Goal: Ask a question

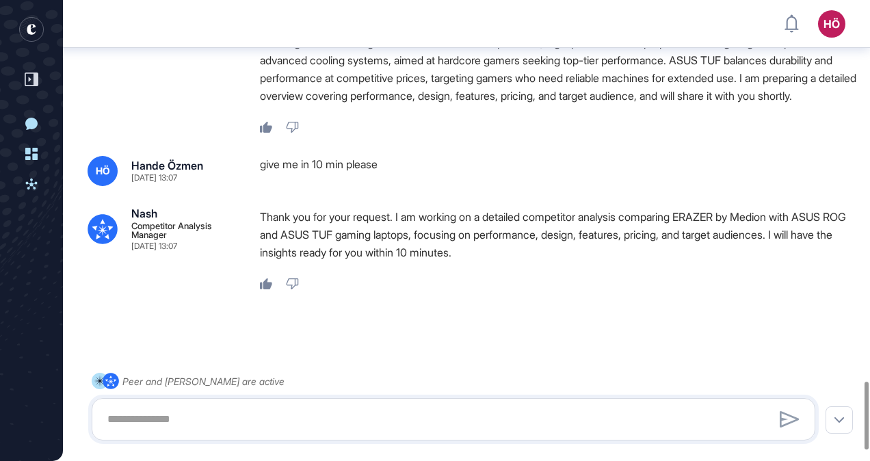
scroll to position [2648, 0]
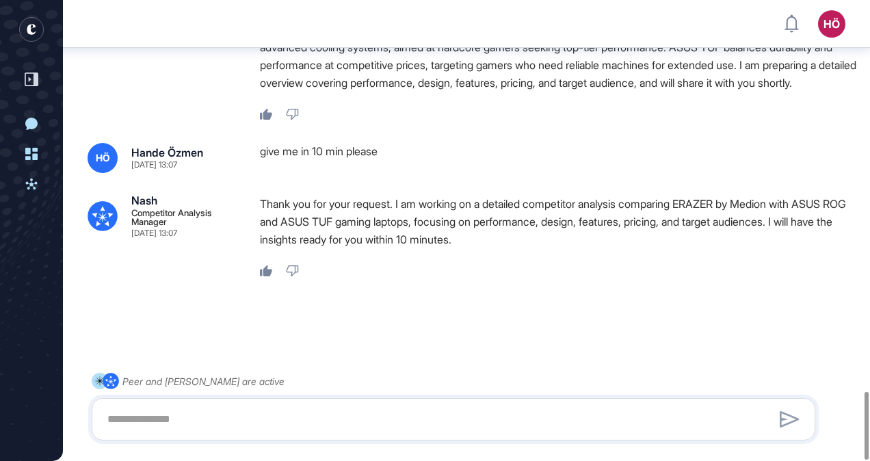
drag, startPoint x: 289, startPoint y: 186, endPoint x: 588, endPoint y: 148, distance: 302.0
click at [588, 148] on div "give me in 10 min please" at bounding box center [558, 158] width 596 height 30
click at [231, 419] on textarea at bounding box center [453, 419] width 709 height 27
type textarea "*"
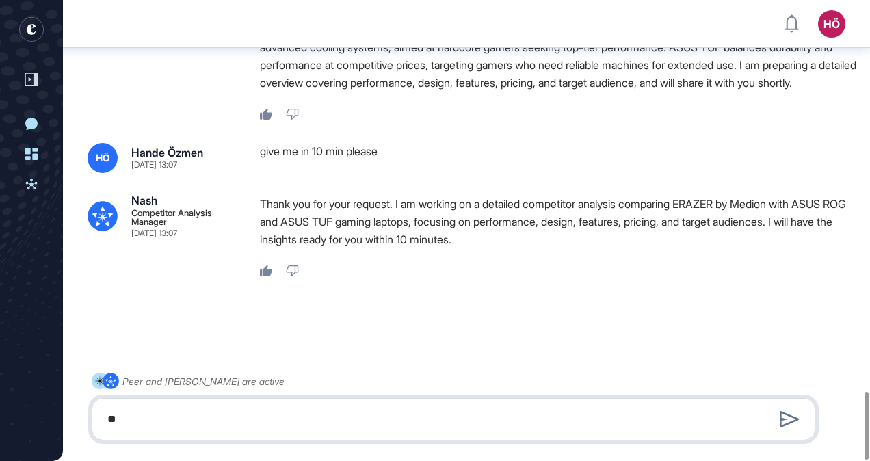
type textarea "*"
type textarea "**********"
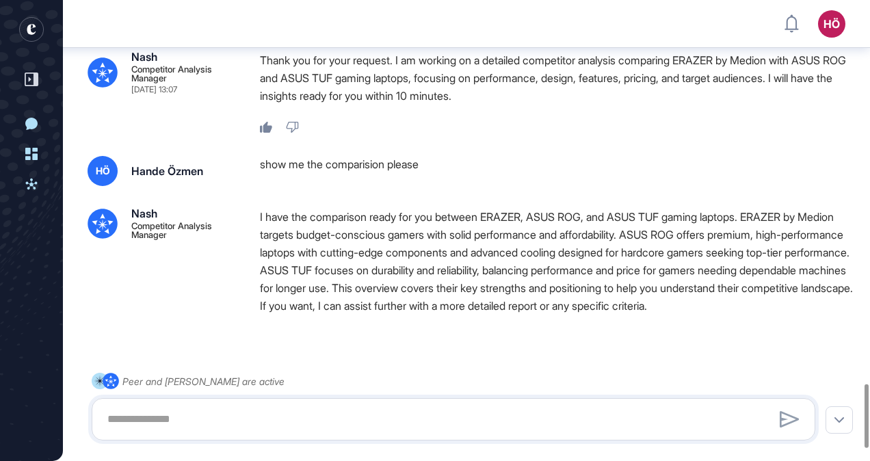
scroll to position [2863, 0]
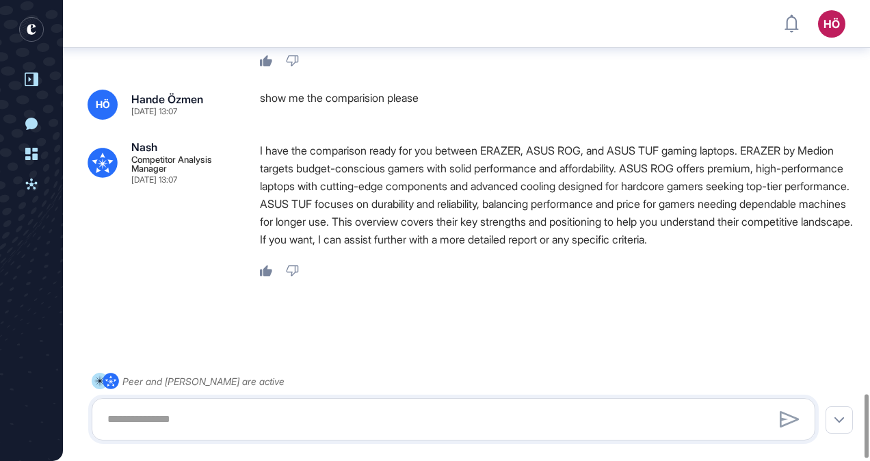
click at [27, 73] on icon at bounding box center [32, 80] width 14 height 14
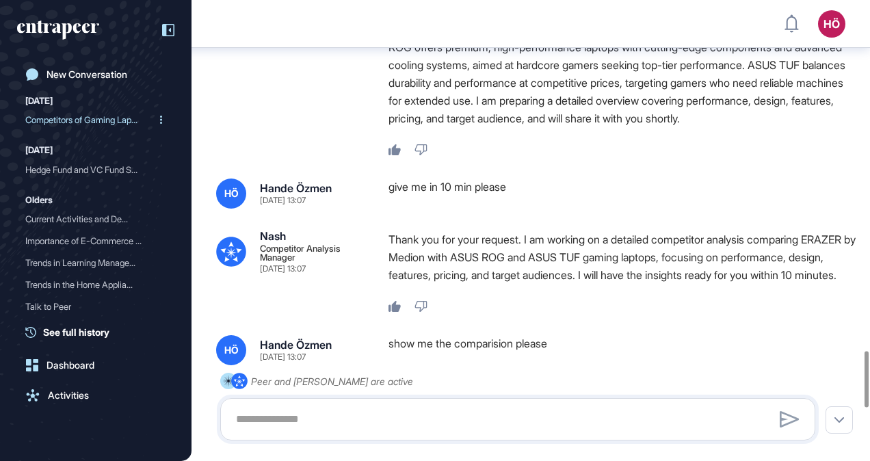
click at [88, 120] on div "Competitors of Gaming Lap..." at bounding box center [90, 120] width 130 height 22
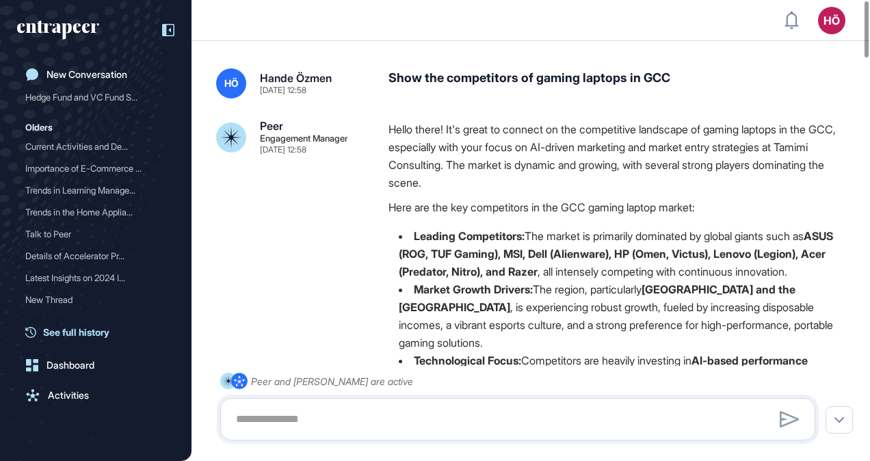
scroll to position [73, 0]
click at [77, 339] on div "New Conversation [DATE] Competitors of Gaming Lap... [DATE] Hedge Fund and VC F…" at bounding box center [95, 244] width 157 height 365
click at [75, 365] on div "Dashboard" at bounding box center [71, 365] width 48 height 11
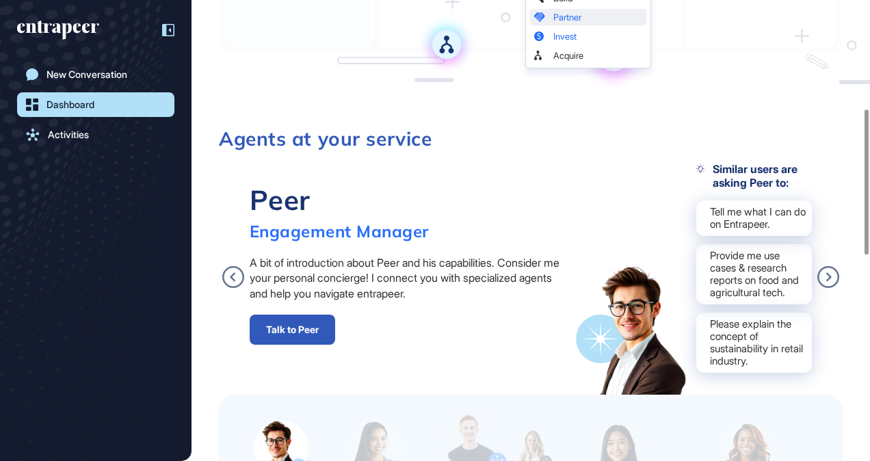
scroll to position [410, 0]
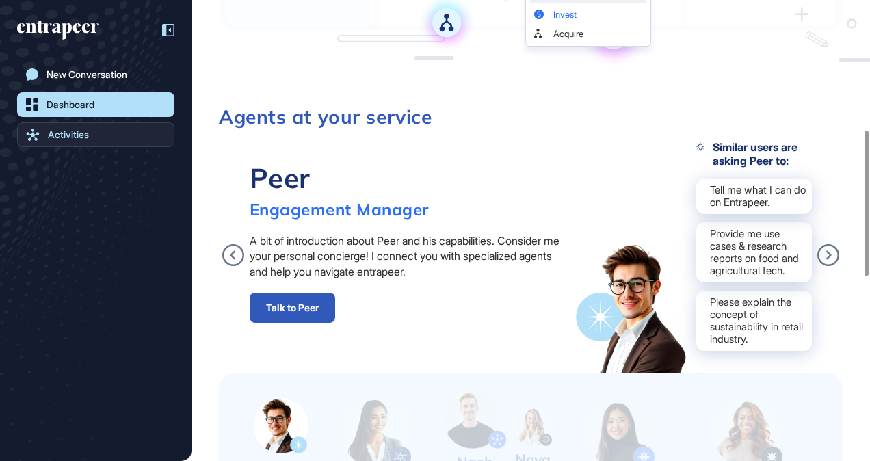
click at [57, 133] on div "Activities" at bounding box center [68, 134] width 41 height 11
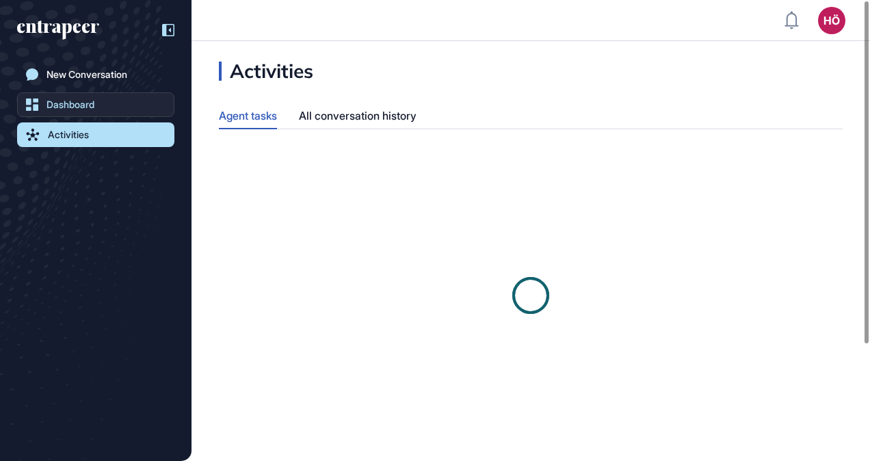
click at [86, 100] on div "Dashboard" at bounding box center [71, 104] width 48 height 11
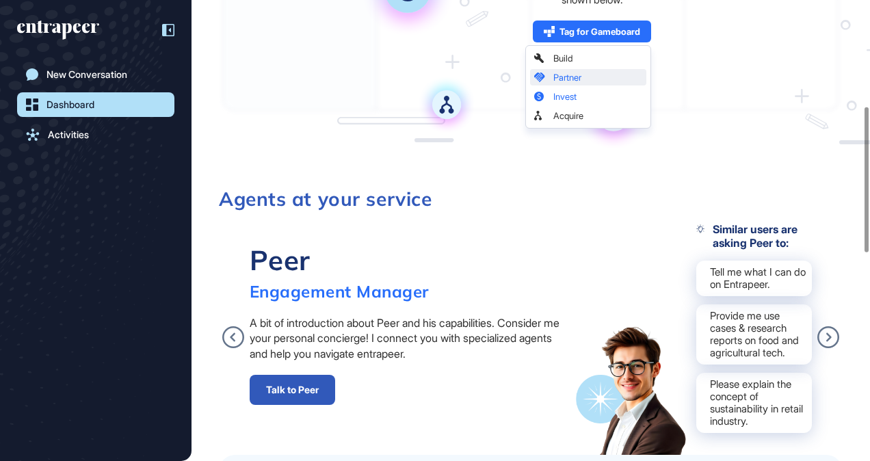
scroll to position [342, 0]
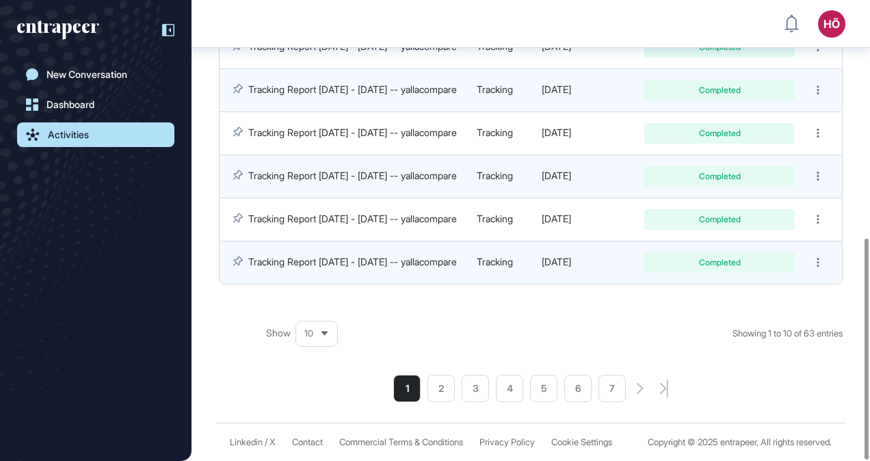
scroll to position [494, 0]
click at [453, 375] on li "2" at bounding box center [441, 388] width 27 height 27
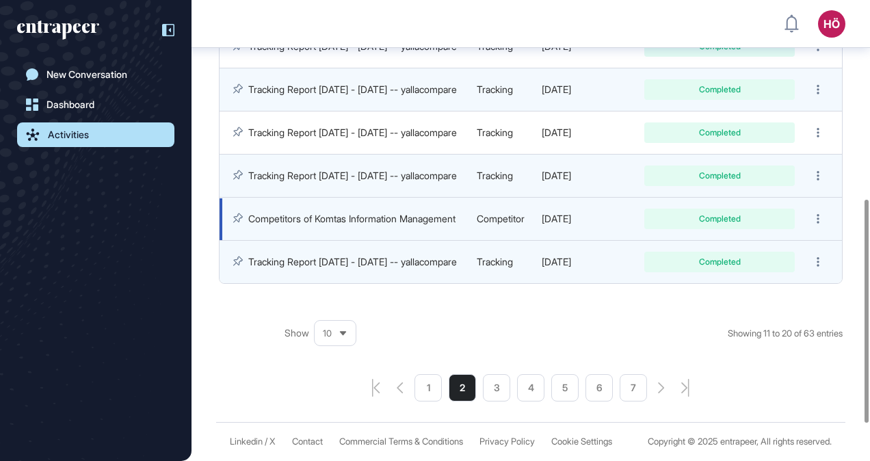
scroll to position [486, 0]
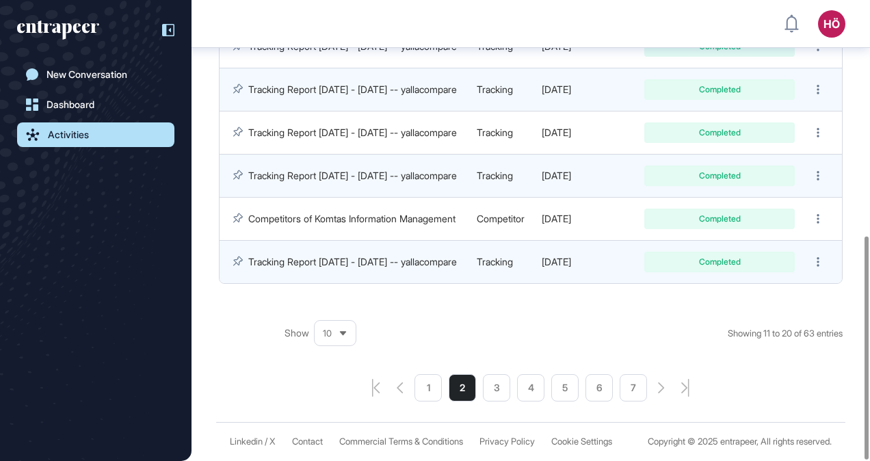
click at [414, 374] on div "1 2 3 4 5 6 7" at bounding box center [531, 387] width 624 height 27
click at [425, 374] on li "1" at bounding box center [428, 387] width 27 height 27
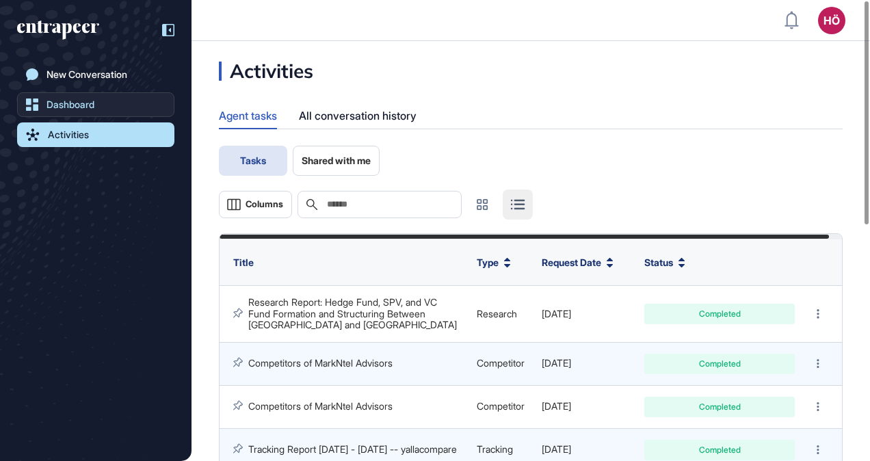
click at [72, 104] on div "Dashboard" at bounding box center [71, 104] width 48 height 11
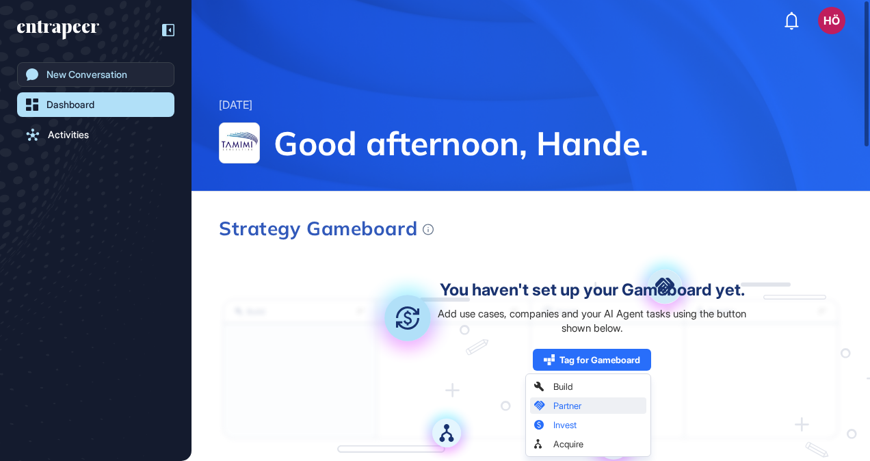
click at [68, 79] on div "New Conversation" at bounding box center [87, 74] width 81 height 11
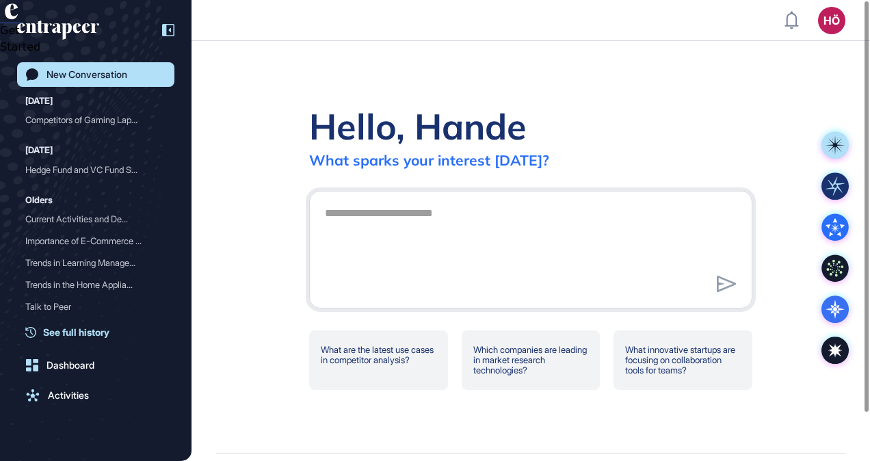
click at [83, 335] on span "See full history" at bounding box center [76, 332] width 66 height 14
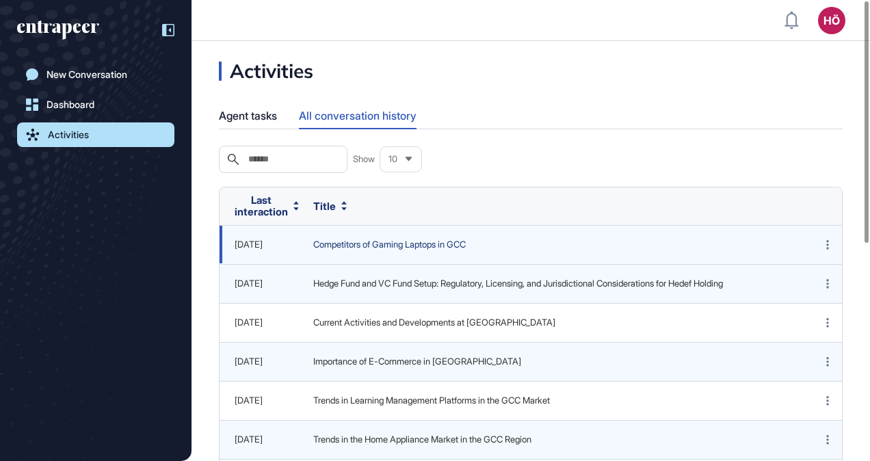
click at [370, 246] on span "Competitors of Gaming Laptops in GCC" at bounding box center [550, 245] width 475 height 14
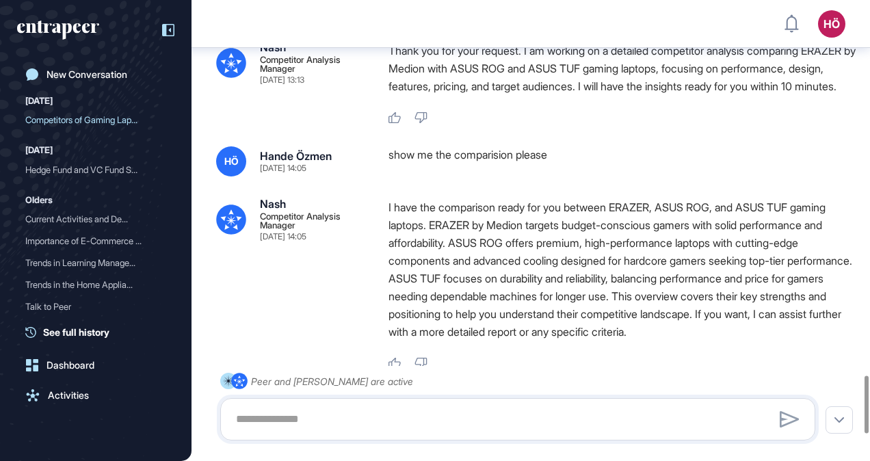
scroll to position [2954, 0]
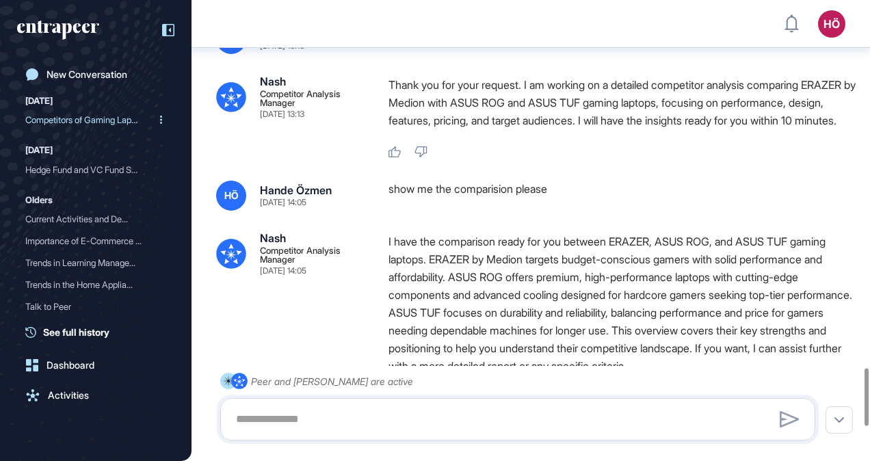
click at [65, 122] on div "Competitors of Gaming Lap..." at bounding box center [90, 120] width 130 height 22
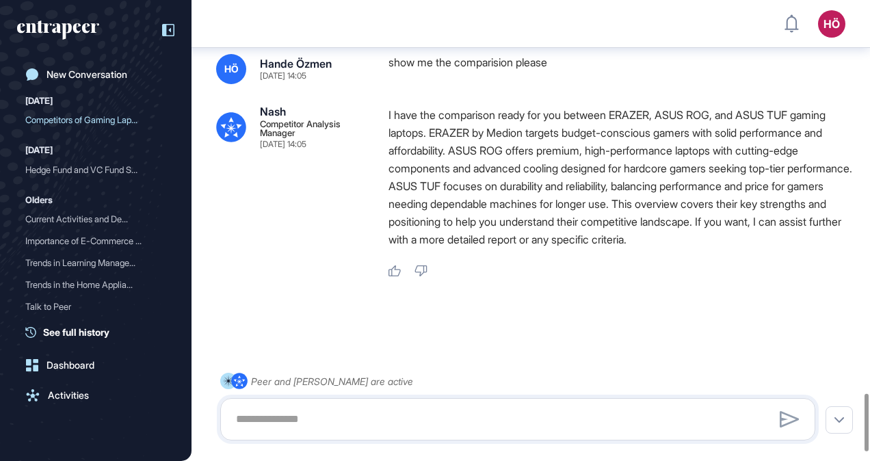
scroll to position [3159, 0]
click at [65, 392] on div "Activities" at bounding box center [68, 395] width 41 height 11
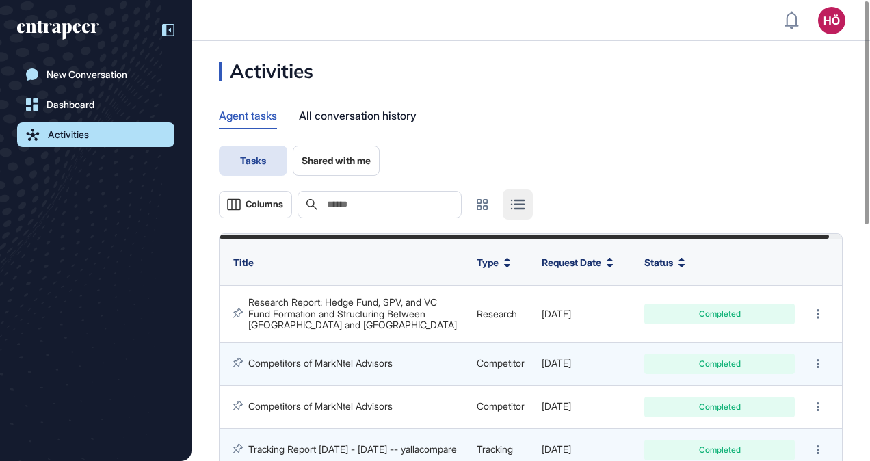
click at [270, 157] on button "Tasks" at bounding box center [253, 161] width 68 height 30
click at [609, 261] on div at bounding box center [610, 263] width 7 height 10
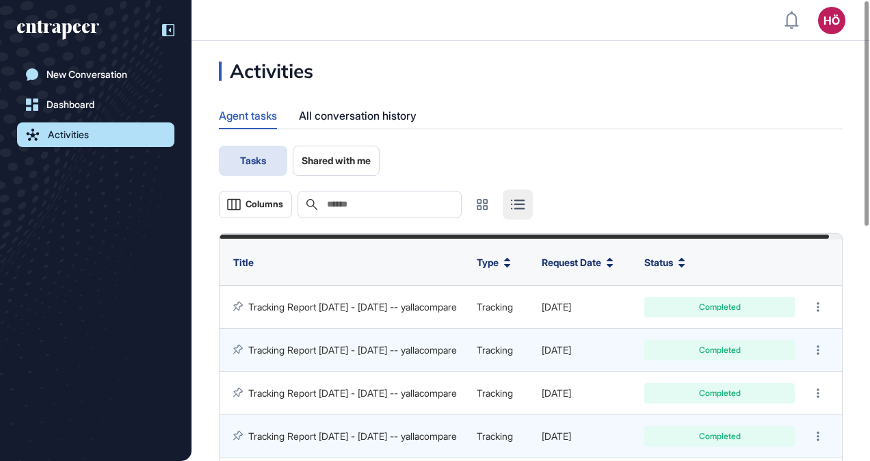
click at [612, 265] on icon at bounding box center [610, 265] width 6 height 3
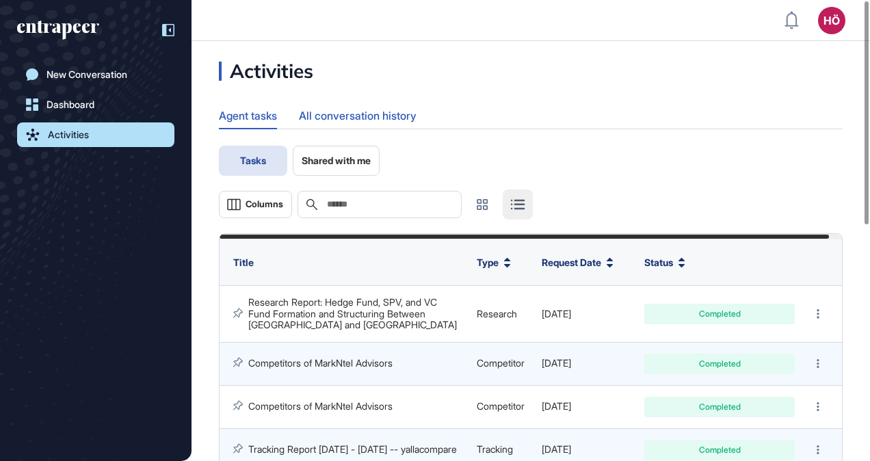
click at [326, 115] on div "All conversation history" at bounding box center [358, 116] width 118 height 27
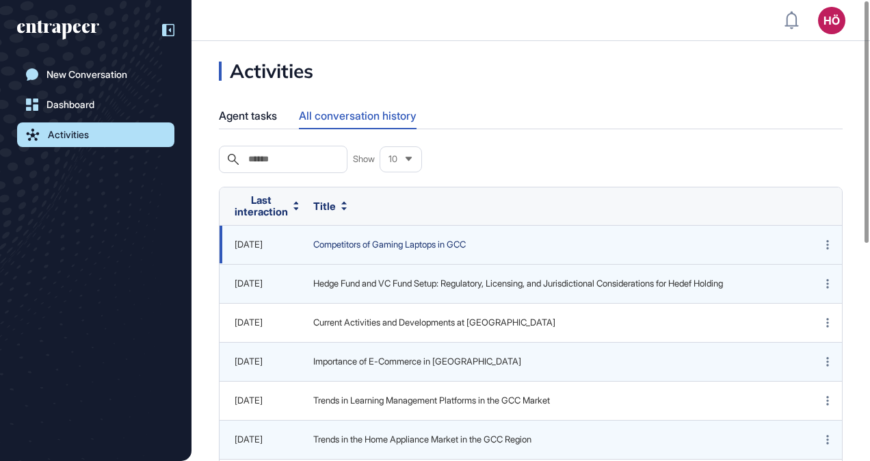
click at [367, 248] on span "Competitors of Gaming Laptops in GCC" at bounding box center [550, 245] width 475 height 14
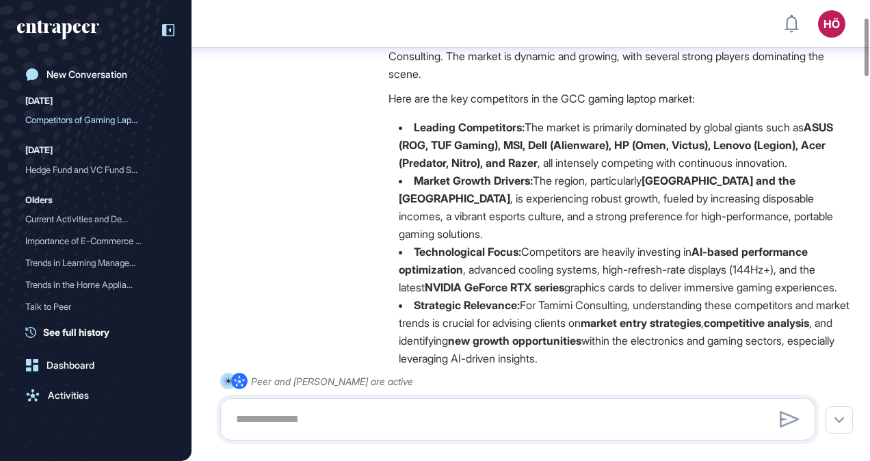
scroll to position [75, 0]
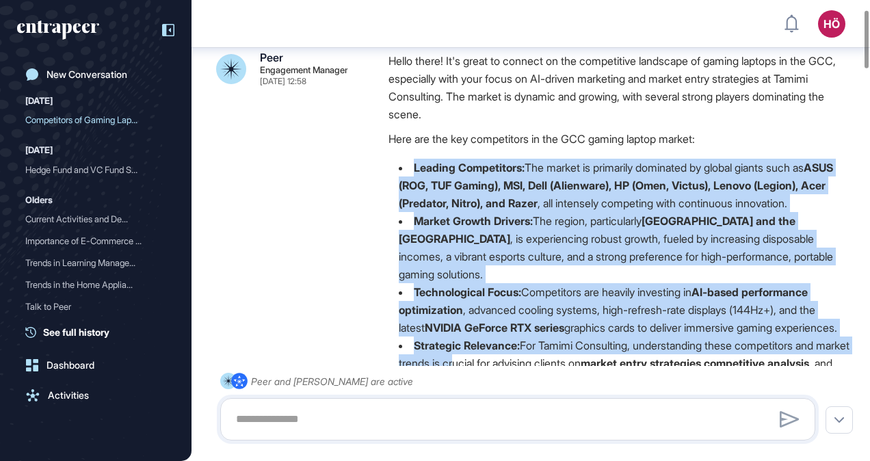
drag, startPoint x: 412, startPoint y: 163, endPoint x: 490, endPoint y: 341, distance: 194.5
click at [490, 341] on ul "Leading Competitors: The market is primarily dominated by global giants such as…" at bounding box center [623, 283] width 468 height 249
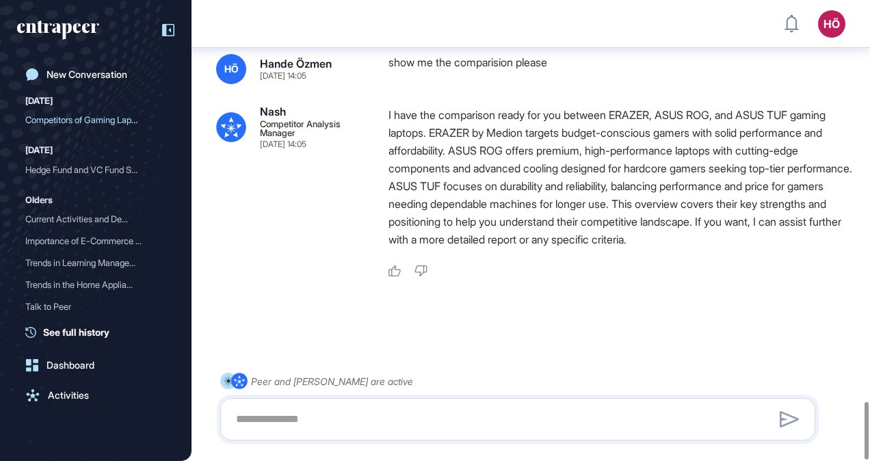
scroll to position [3227, 0]
click at [259, 412] on textarea at bounding box center [518, 419] width 580 height 27
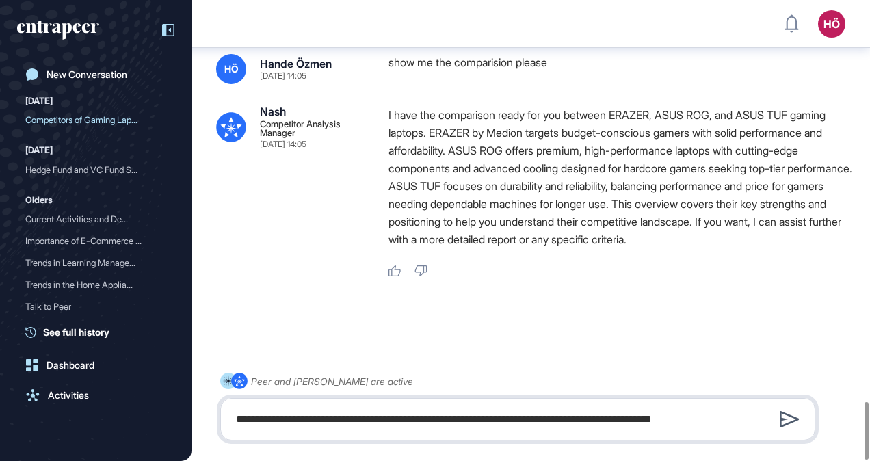
type textarea "**********"
click at [787, 419] on icon at bounding box center [790, 419] width 20 height 16
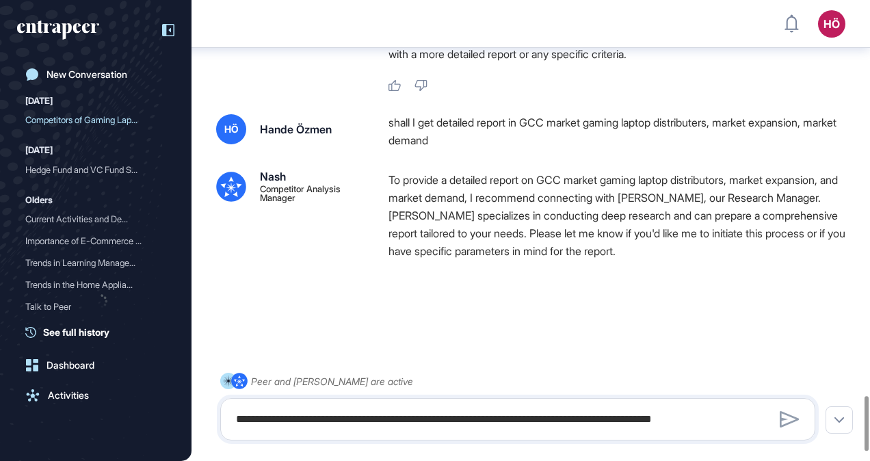
scroll to position [3412, 0]
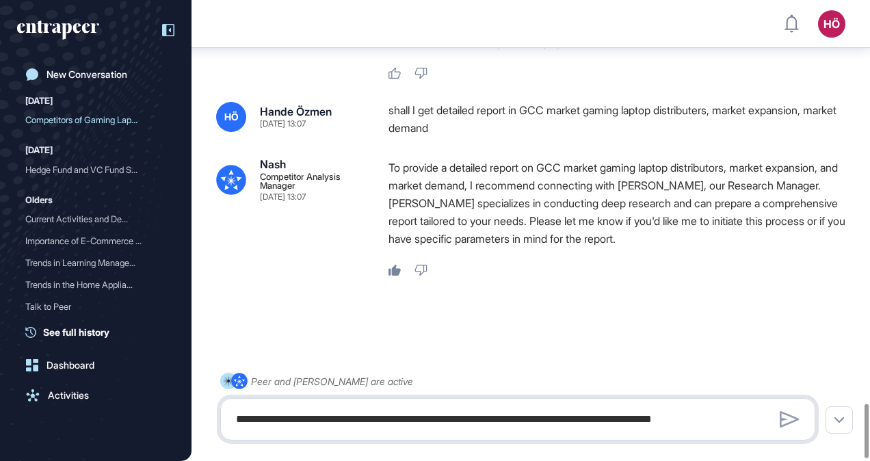
click at [315, 417] on textarea "**********" at bounding box center [518, 419] width 580 height 27
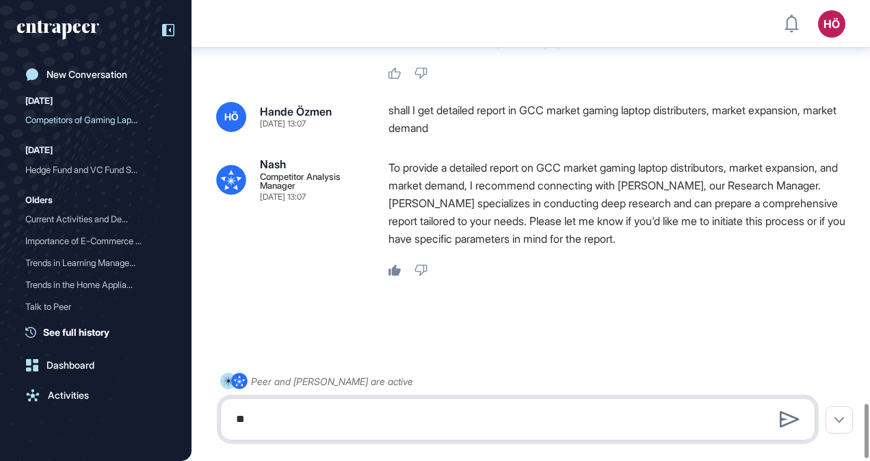
type textarea "*"
click at [497, 411] on textarea "**********" at bounding box center [518, 419] width 580 height 27
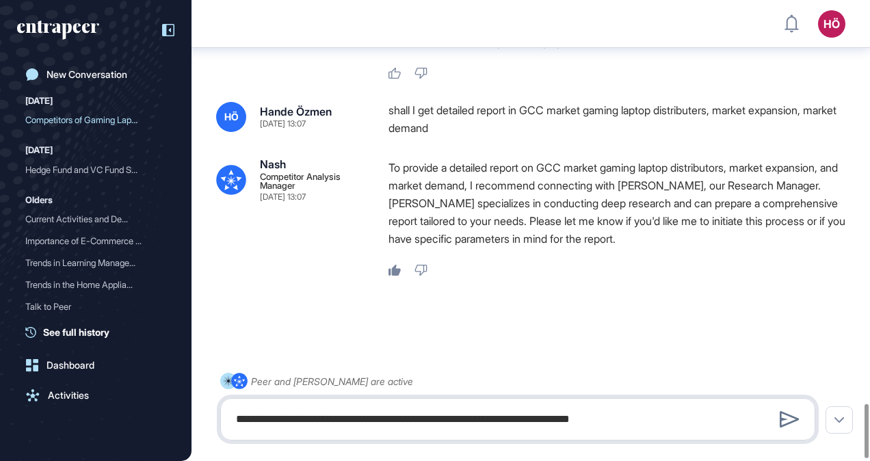
click at [750, 420] on textarea "**********" at bounding box center [518, 419] width 580 height 27
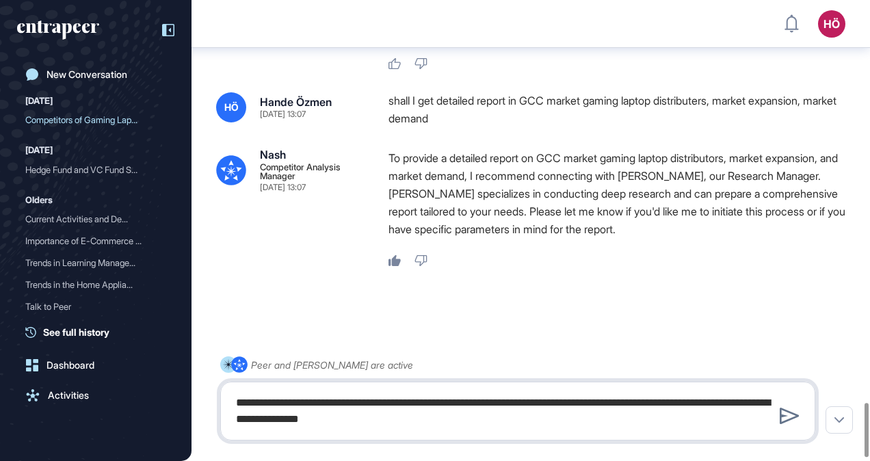
type textarea "**********"
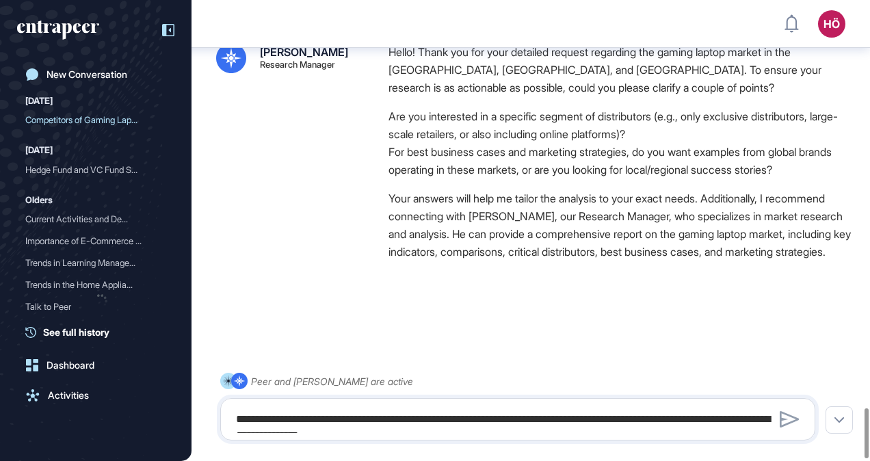
scroll to position [3774, 0]
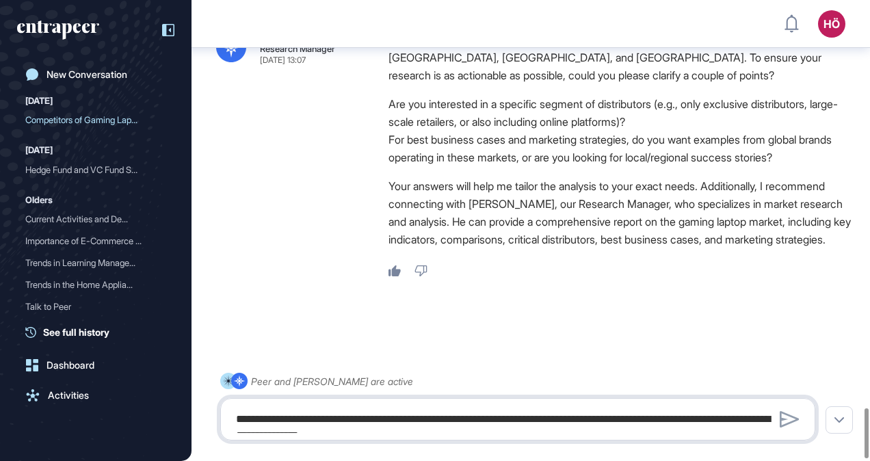
click at [286, 415] on textarea "**********" at bounding box center [518, 419] width 580 height 27
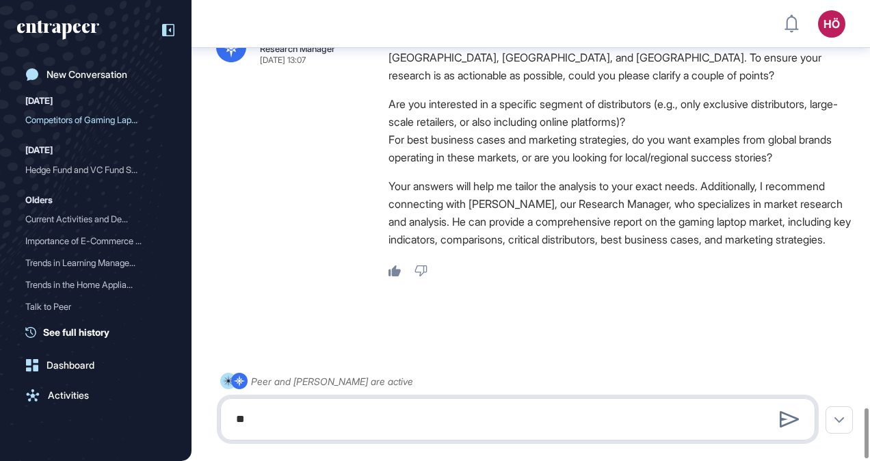
type textarea "*"
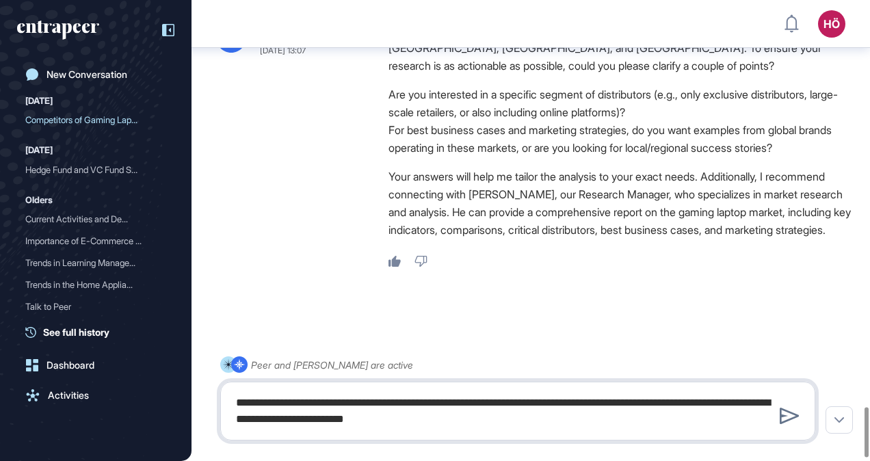
type textarea "**********"
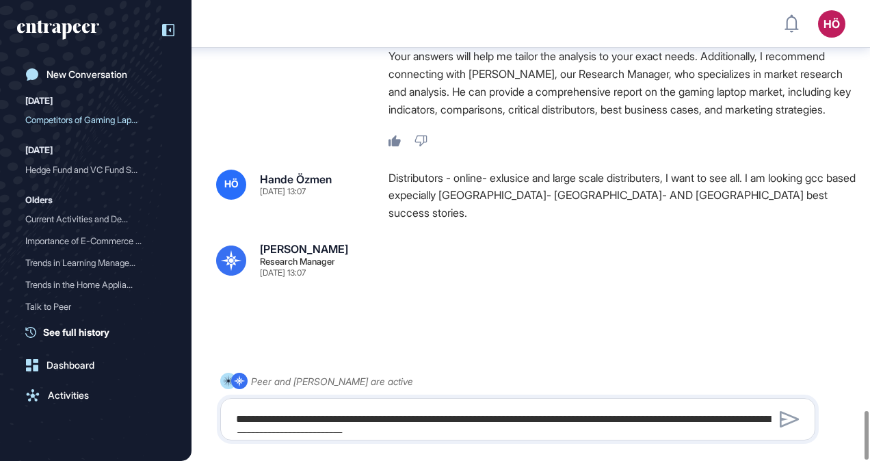
scroll to position [3899, 0]
click at [412, 420] on textarea "**********" at bounding box center [518, 419] width 580 height 27
